Goal: Check status

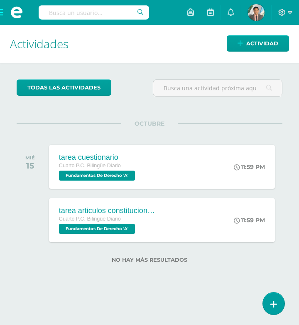
click at [70, 13] on input "text" at bounding box center [94, 12] width 111 height 14
click at [0, 12] on span at bounding box center [16, 12] width 33 height 25
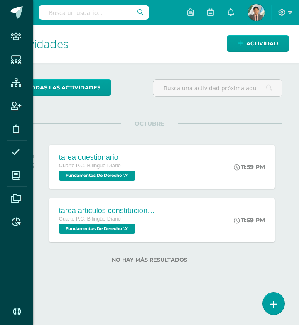
click at [73, 10] on div "Staff Estudiantes Estructura Inscripción Disciplina Asistencia Mis cursos Archi…" at bounding box center [149, 162] width 299 height 325
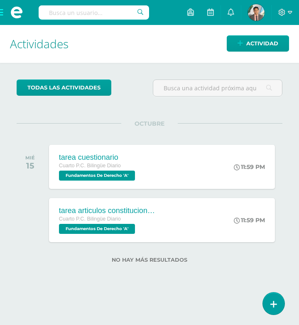
click at [71, 14] on input "text" at bounding box center [94, 12] width 111 height 14
click at [104, 13] on input "text" at bounding box center [94, 12] width 111 height 14
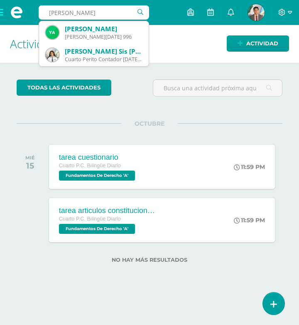
type input "[PERSON_NAME]"
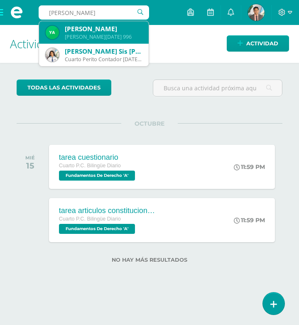
click at [91, 29] on div "[PERSON_NAME]" at bounding box center [103, 29] width 77 height 9
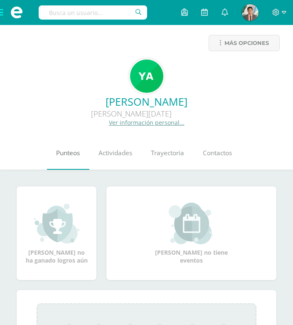
click at [75, 160] on link "Punteos" at bounding box center [68, 152] width 42 height 33
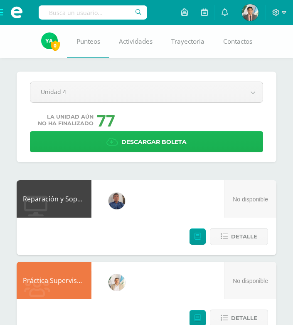
click at [118, 137] on link "Descargar boleta" at bounding box center [146, 141] width 233 height 21
